Goal: Task Accomplishment & Management: Manage account settings

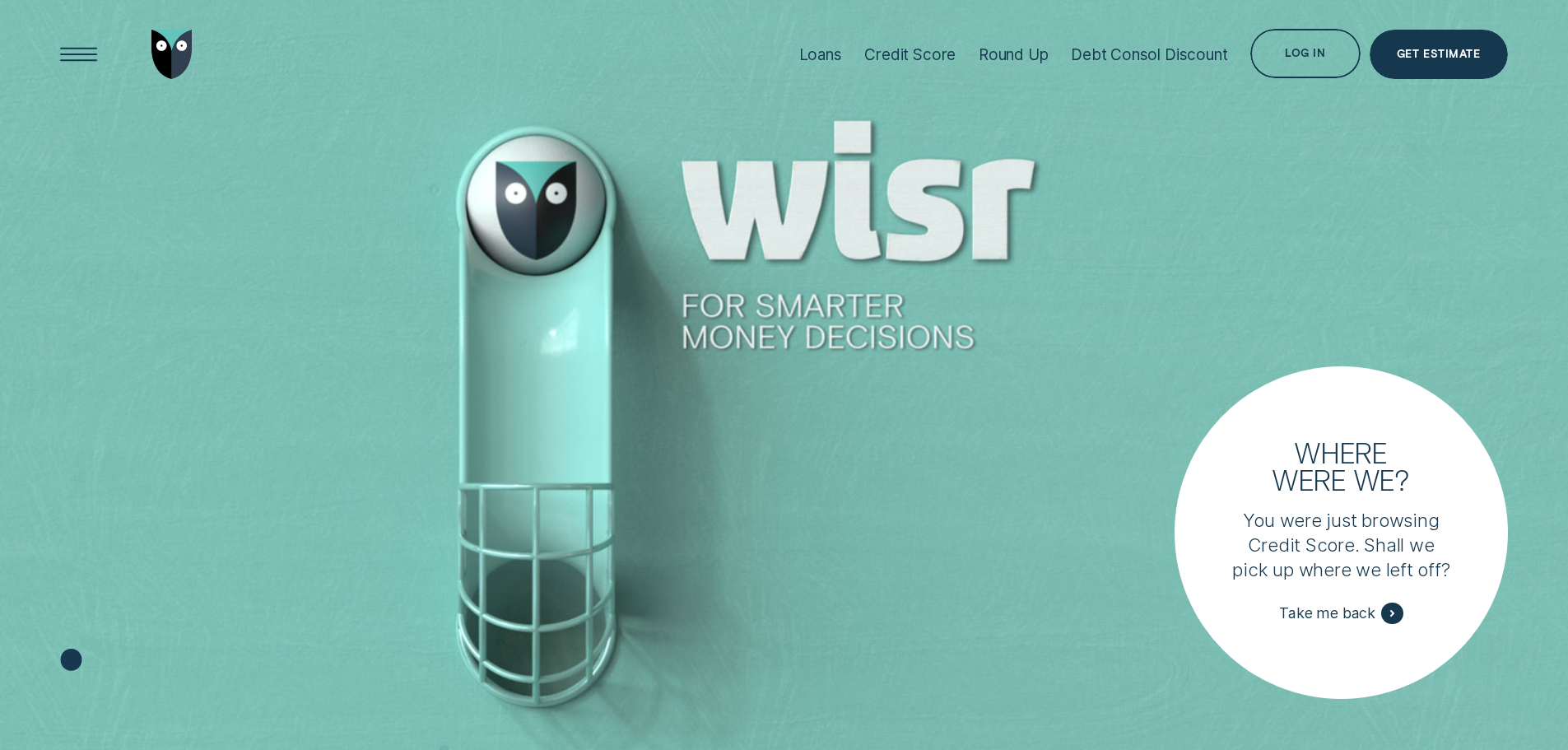
click at [1288, 54] on div "Log in" at bounding box center [1305, 56] width 40 height 10
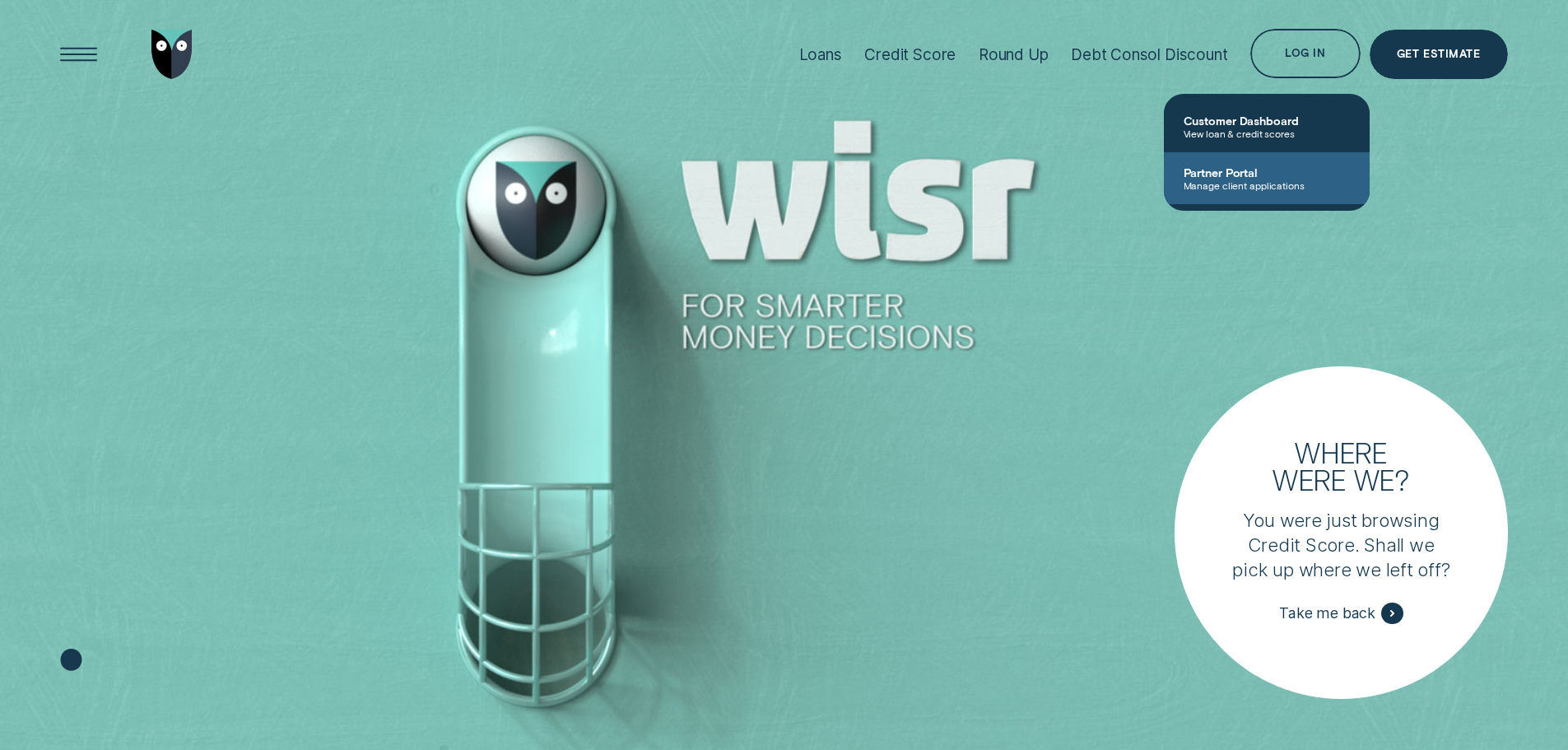
click at [1284, 179] on span "Manage client applications" at bounding box center [1267, 185] width 167 height 12
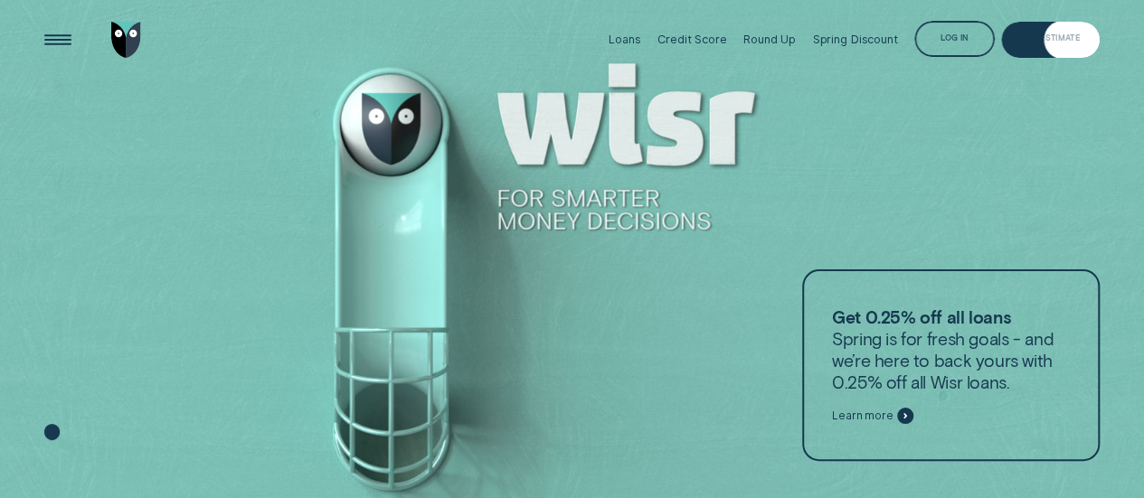
click at [953, 46] on div "Log in" at bounding box center [954, 39] width 80 height 36
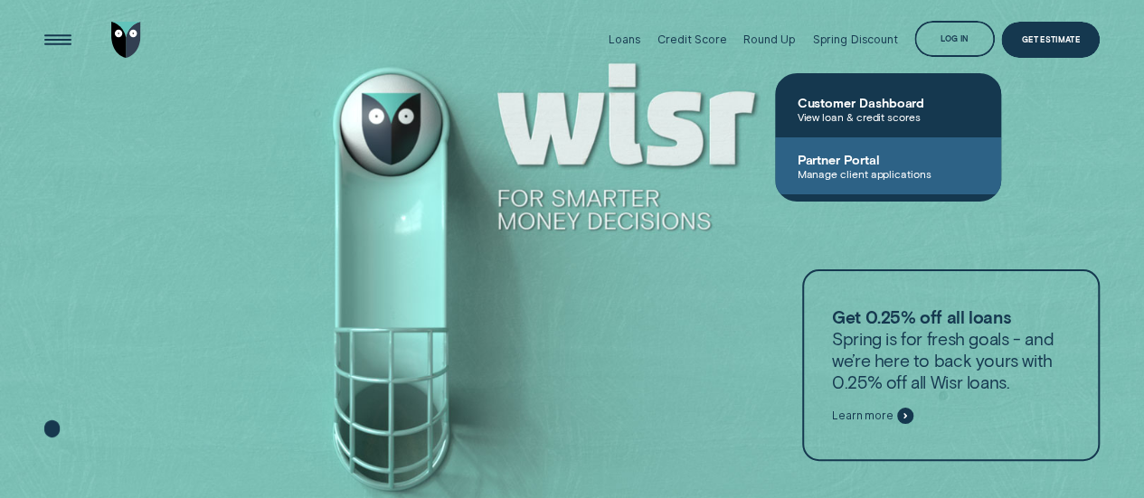
click at [881, 173] on span "Manage client applications" at bounding box center [888, 173] width 183 height 13
